Goal: Transaction & Acquisition: Purchase product/service

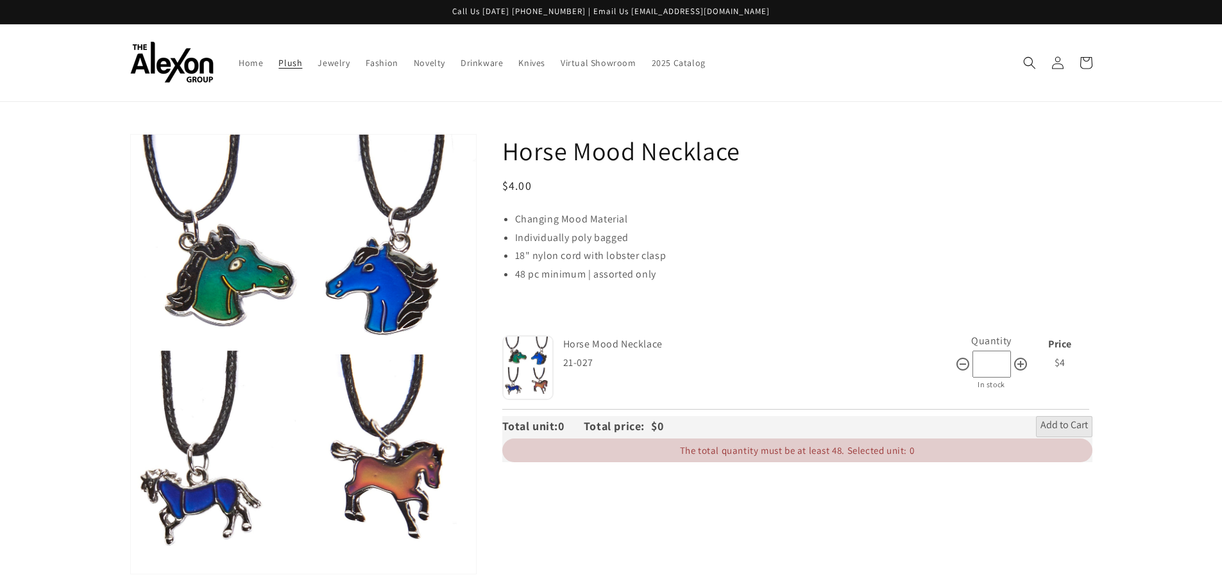
click at [297, 68] on span "Plush" at bounding box center [290, 63] width 24 height 12
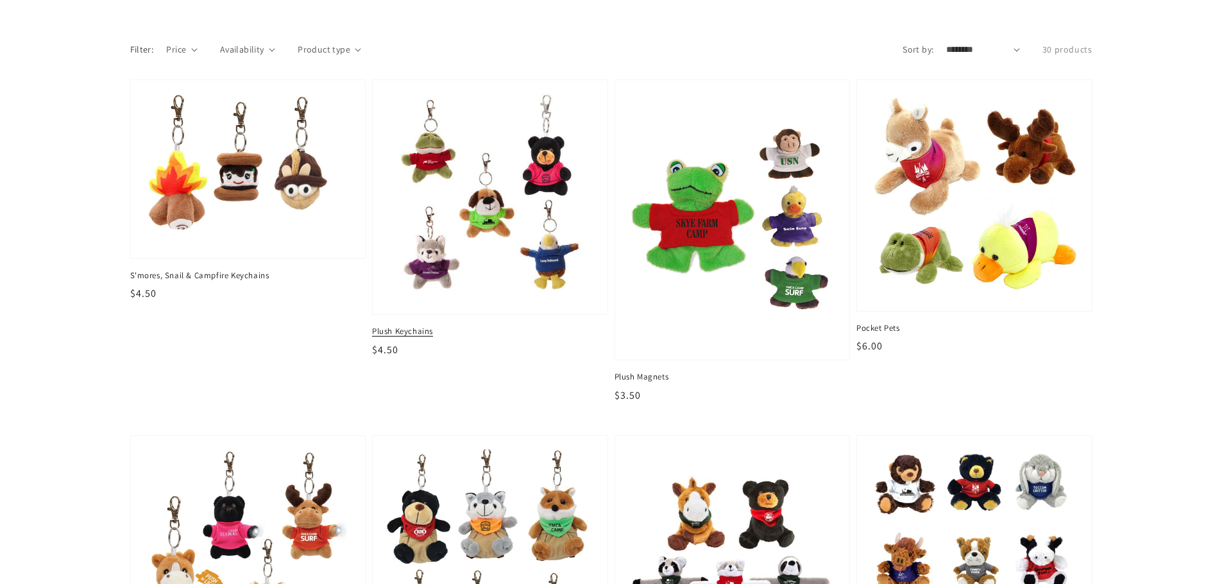
scroll to position [192, 0]
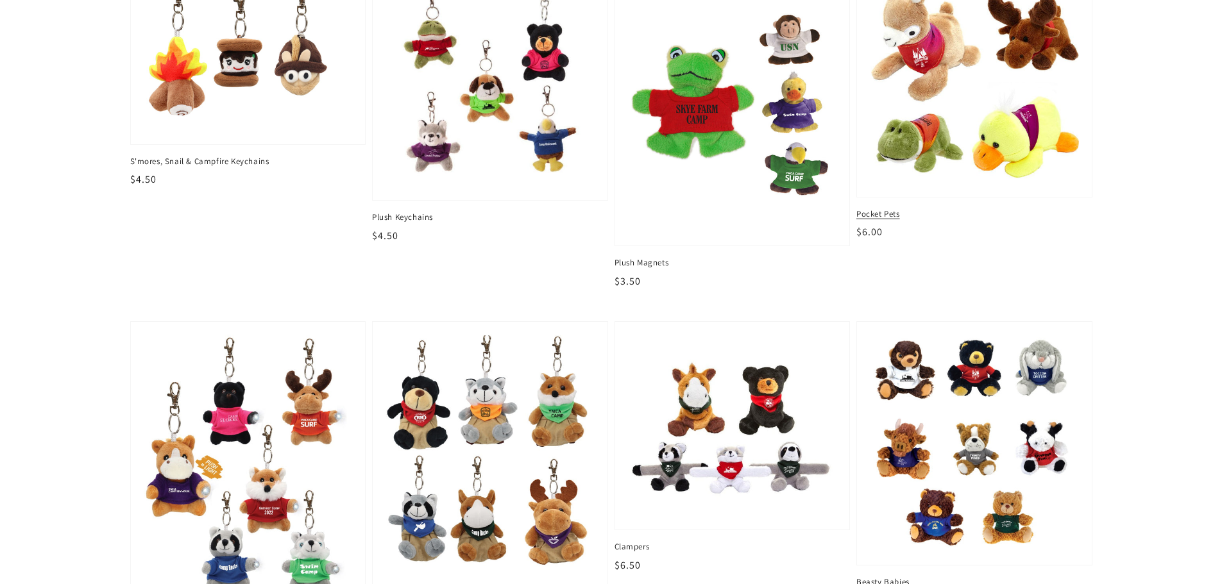
click at [975, 67] on img at bounding box center [974, 82] width 215 height 212
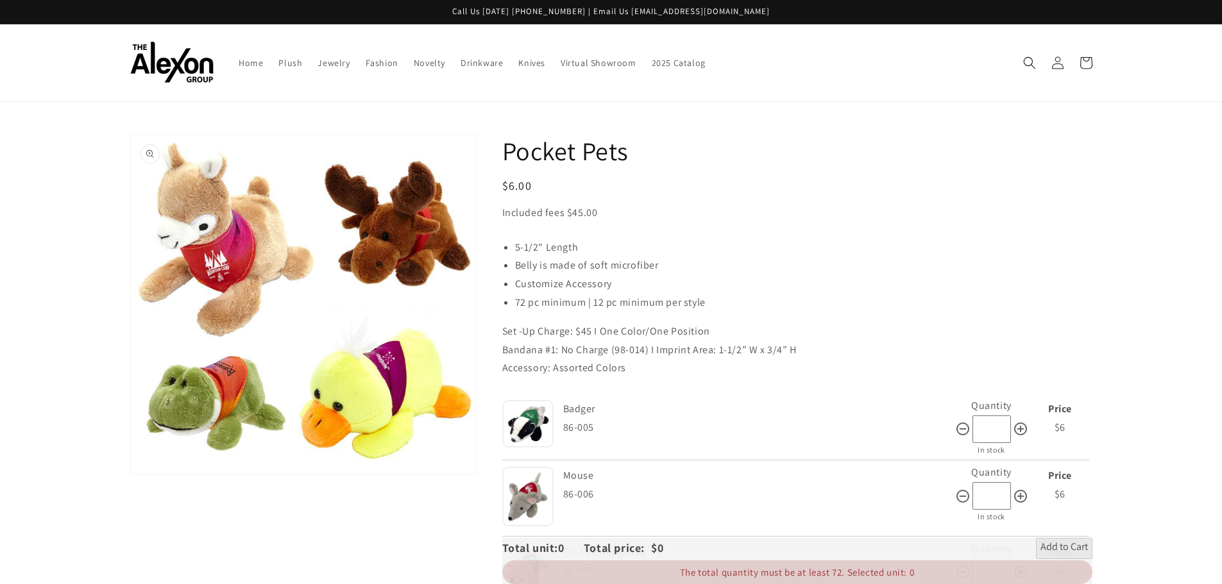
click at [323, 209] on button "Open media 1 in gallery view" at bounding box center [303, 304] width 345 height 339
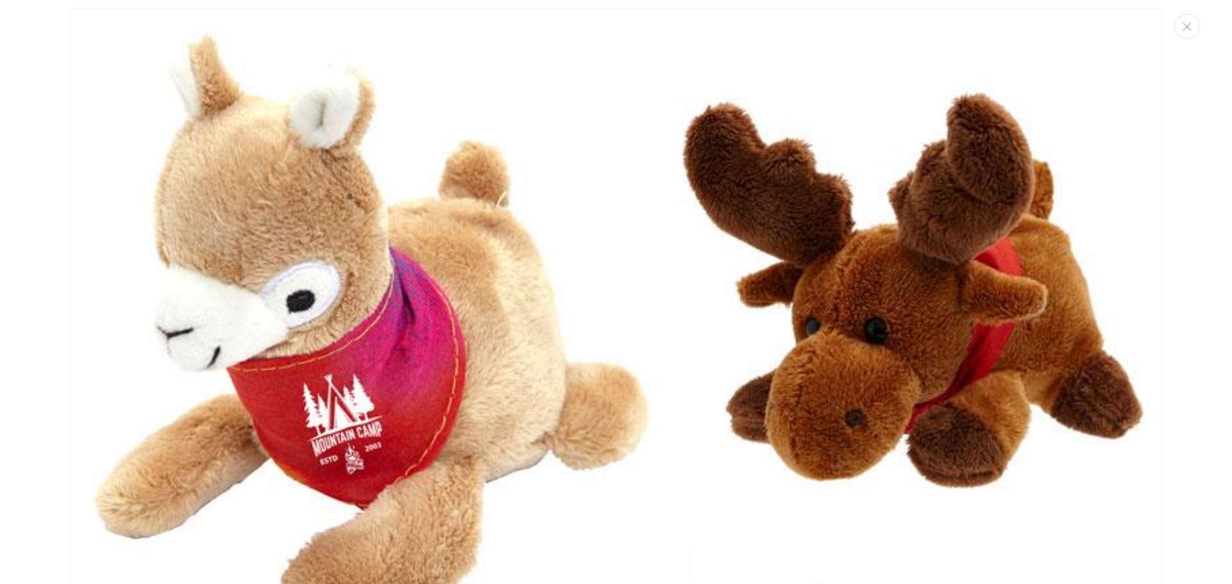
click at [323, 209] on img "Media gallery" at bounding box center [616, 545] width 1091 height 1073
